Goal: Task Accomplishment & Management: Complete application form

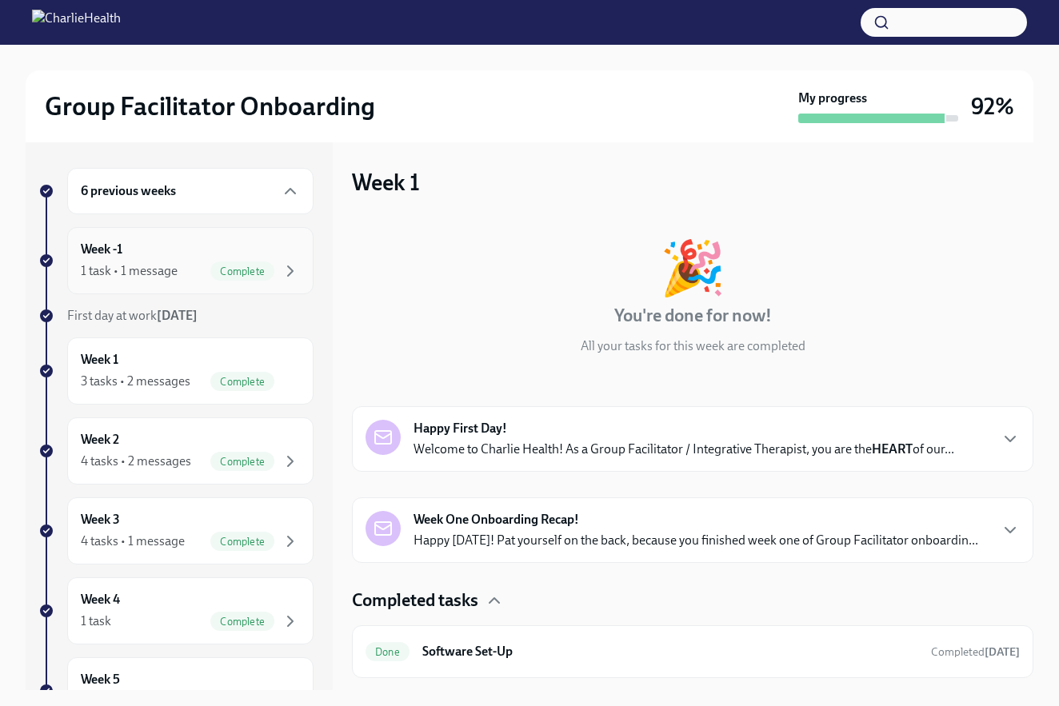
click at [148, 271] on div "1 task • 1 message" at bounding box center [129, 271] width 97 height 18
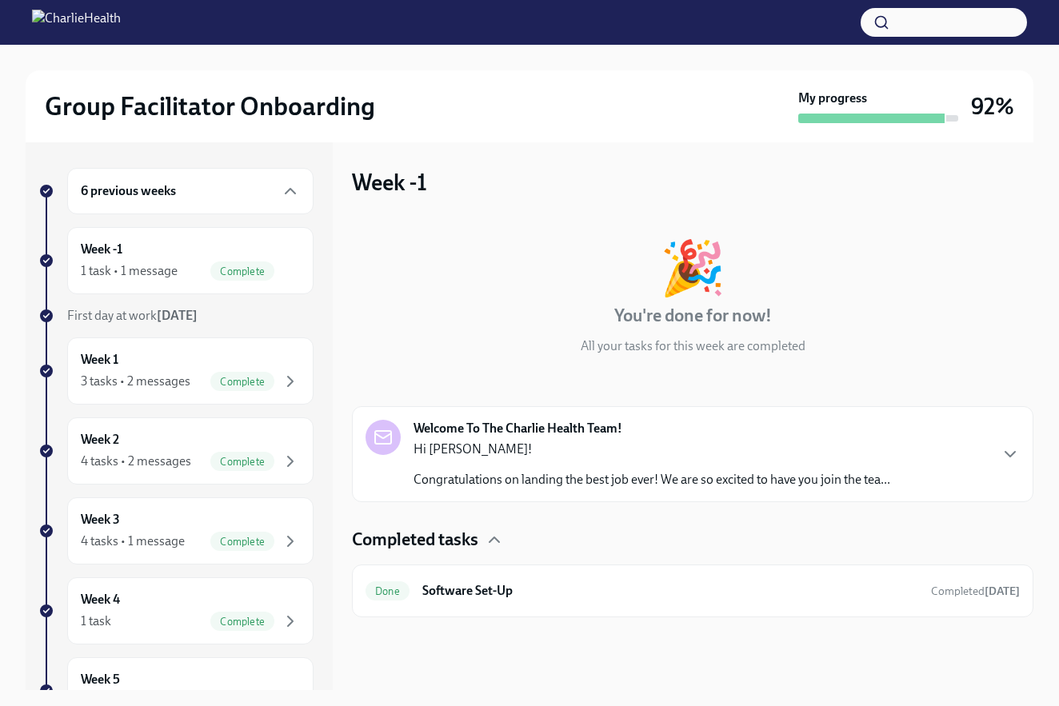
click at [576, 470] on div "Hi [PERSON_NAME]! Congratulations on landing the best job ever! We are so excit…" at bounding box center [652, 465] width 477 height 48
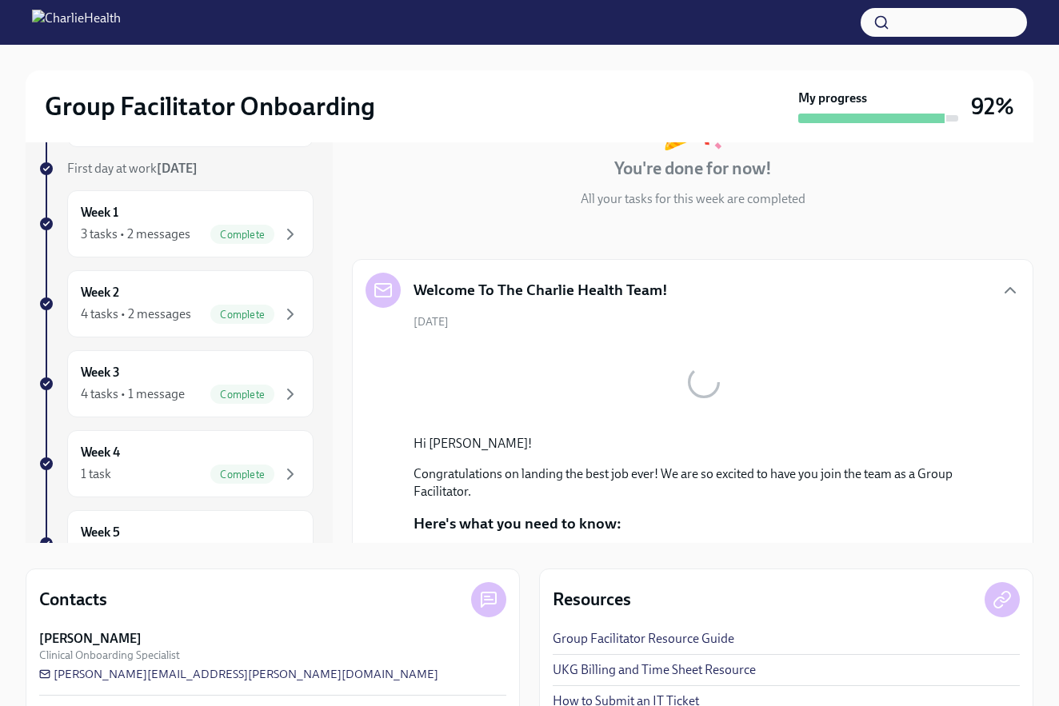
scroll to position [3, 0]
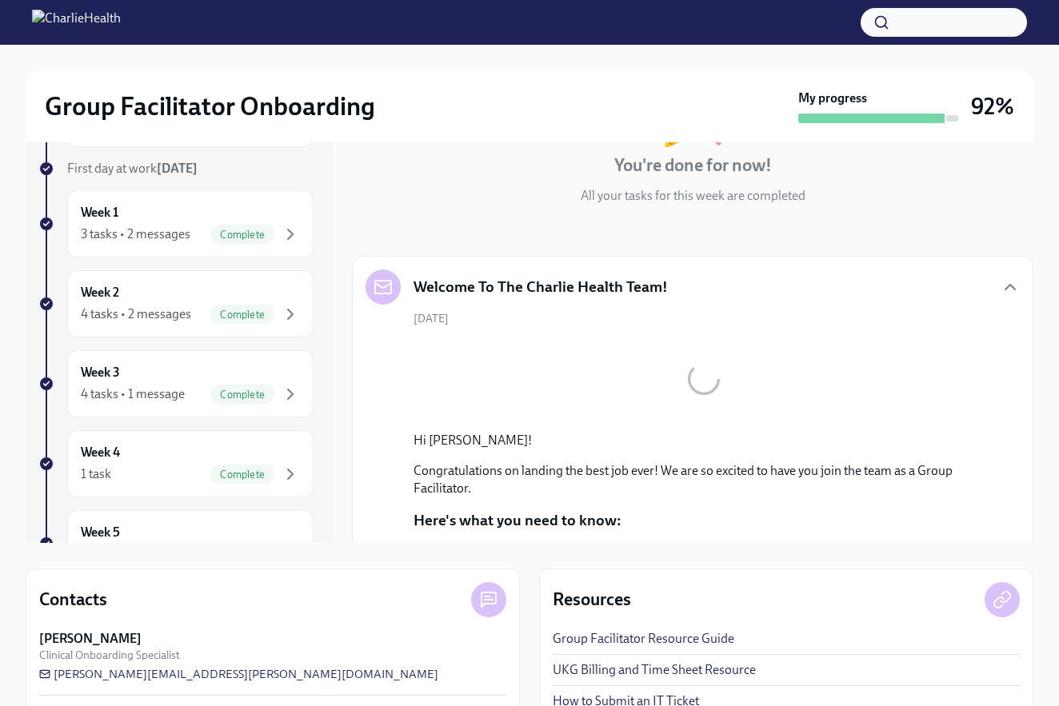
click at [728, 670] on link "UKG Billing and Time Sheet Resource" at bounding box center [654, 671] width 203 height 18
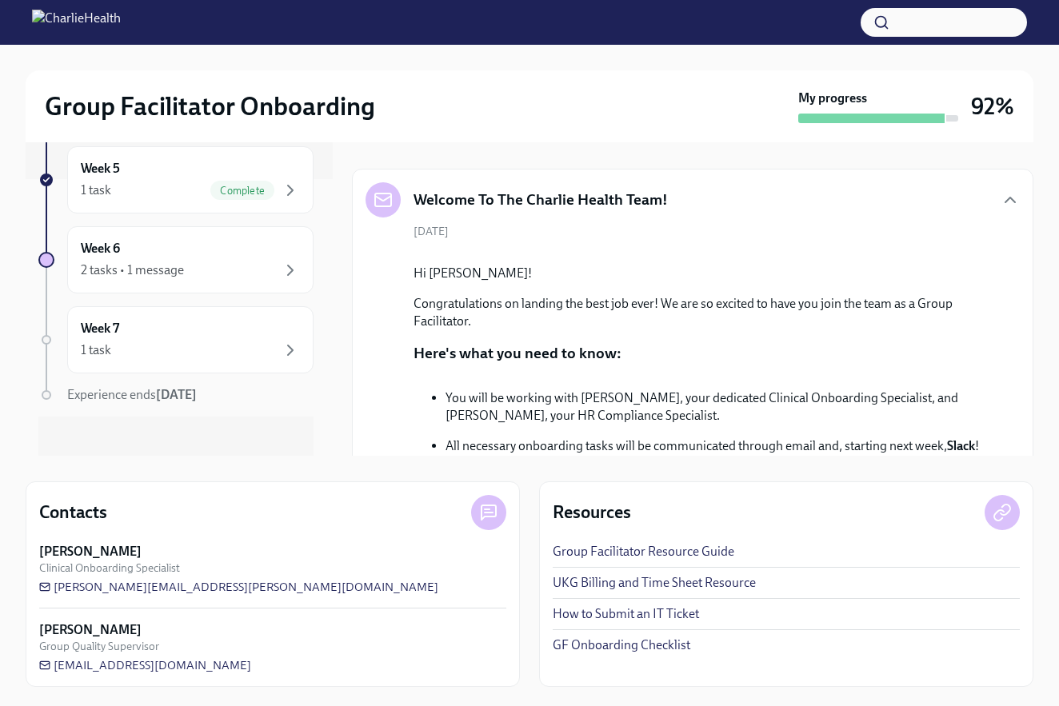
scroll to position [289, 0]
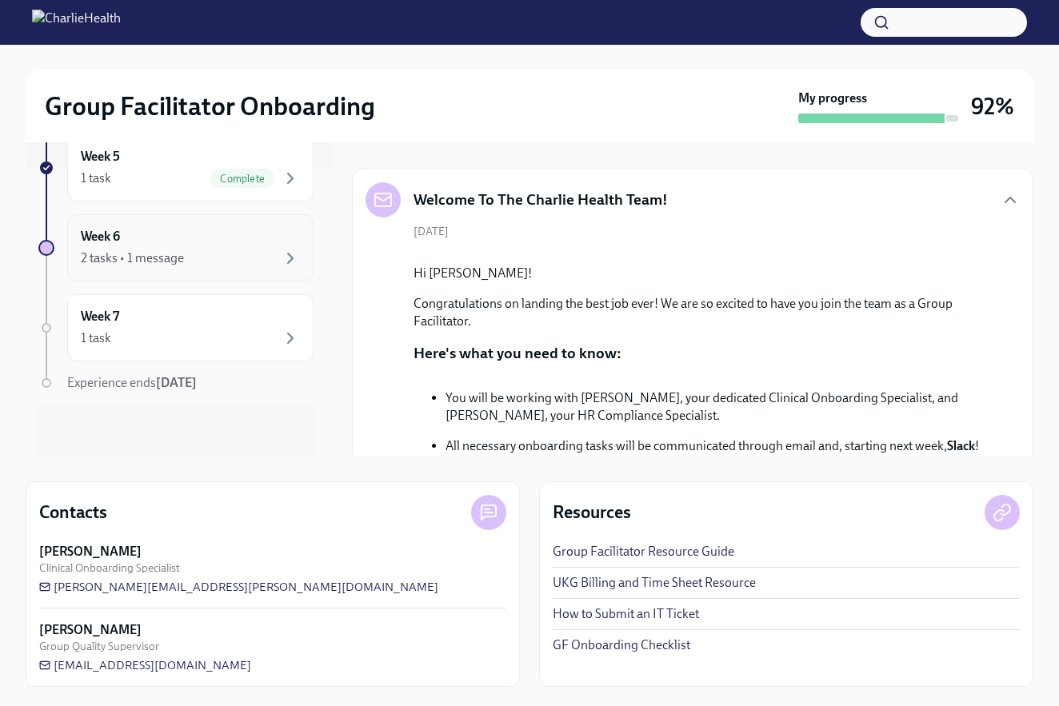
click at [201, 223] on div "Week 6 2 tasks • 1 message" at bounding box center [190, 247] width 246 height 67
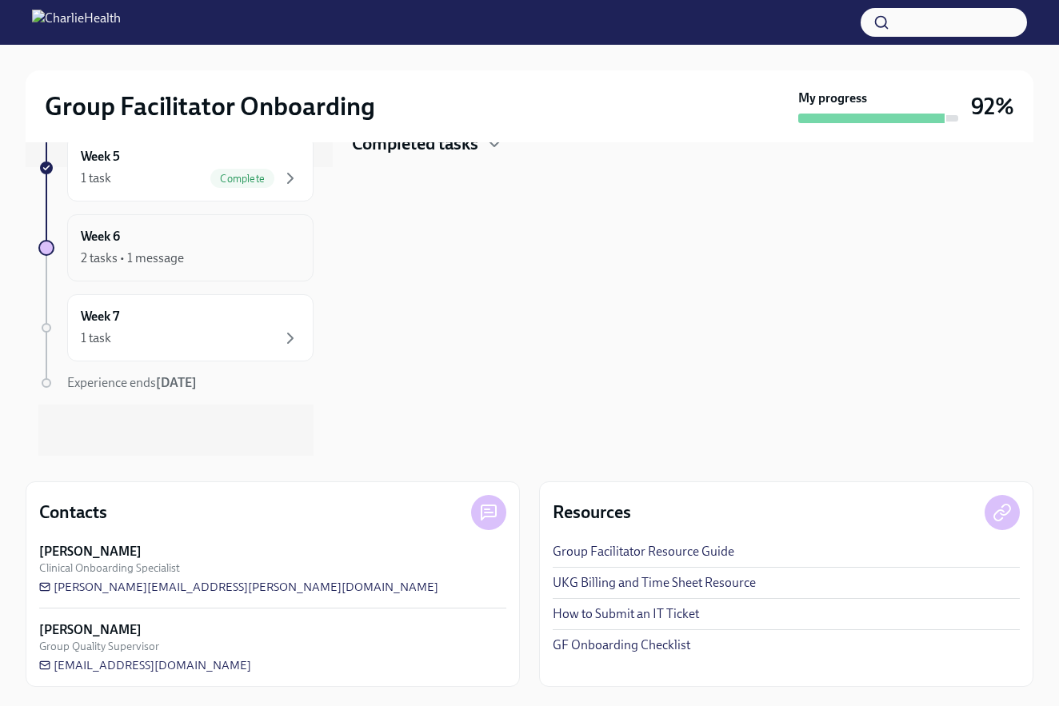
click at [125, 251] on div "2 tasks • 1 message" at bounding box center [132, 259] width 103 height 18
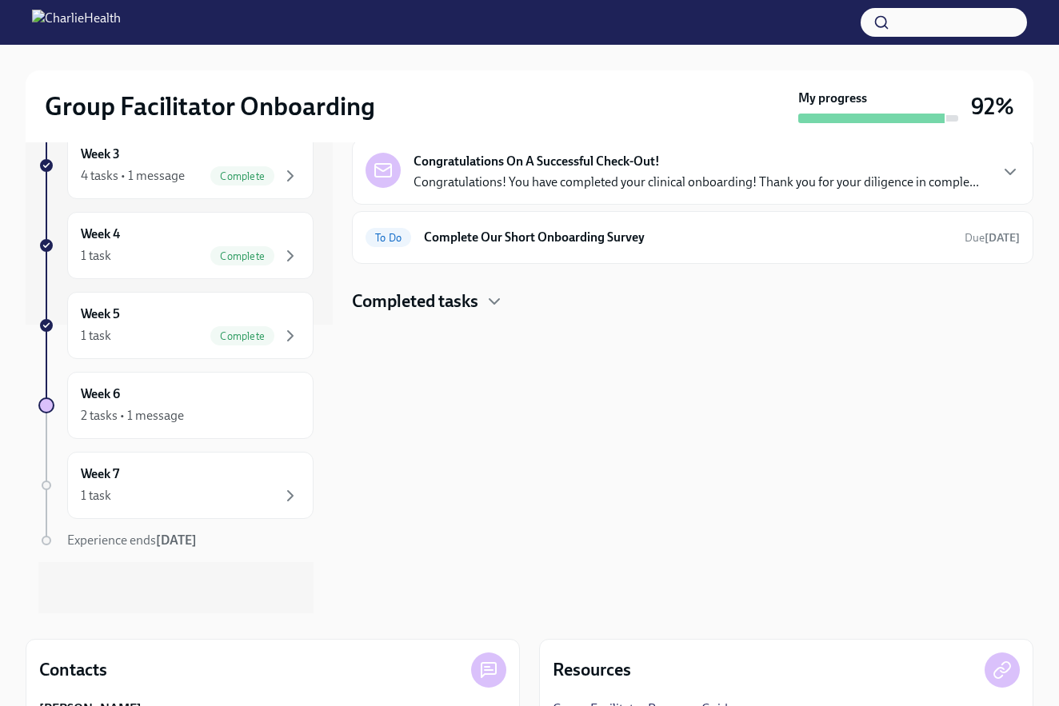
scroll to position [75, 0]
click at [182, 338] on div "1 task Complete" at bounding box center [190, 337] width 219 height 19
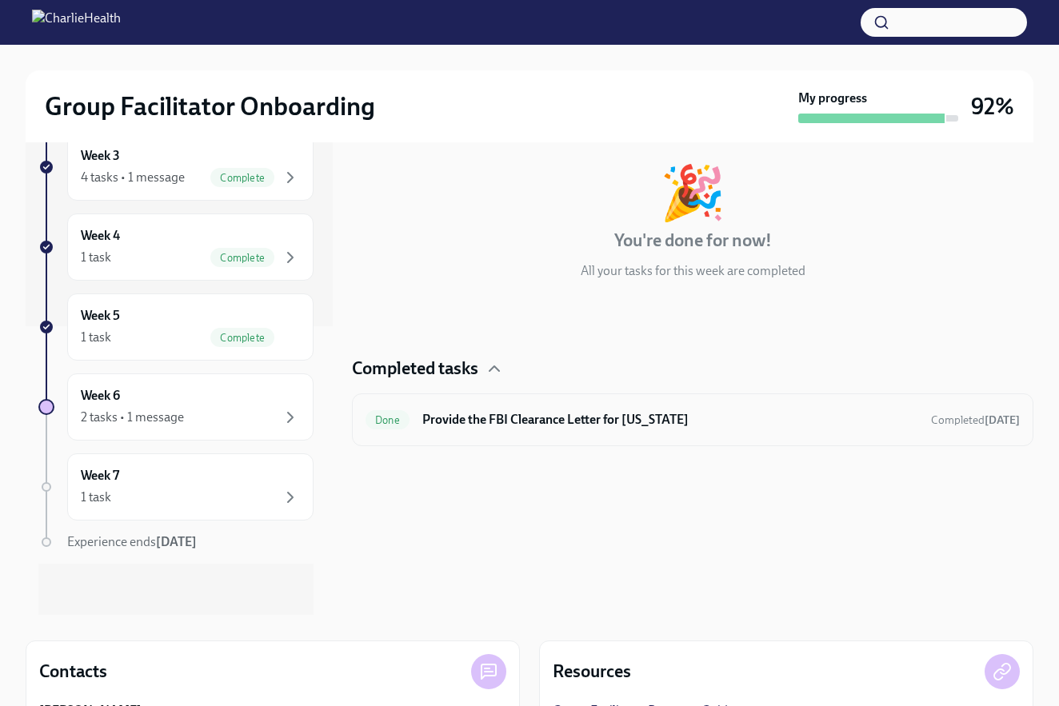
click at [554, 432] on div "Done Provide the FBI Clearance Letter for [US_STATE] Completed [DATE]" at bounding box center [693, 420] width 654 height 26
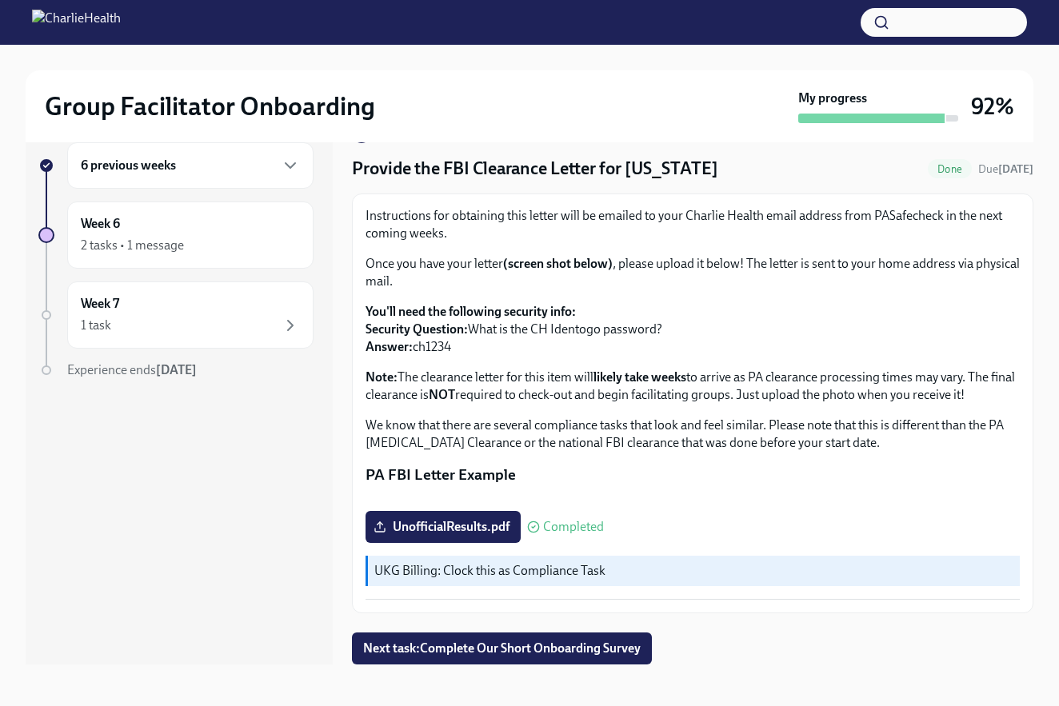
scroll to position [29, 0]
